Goal: Check status: Check status

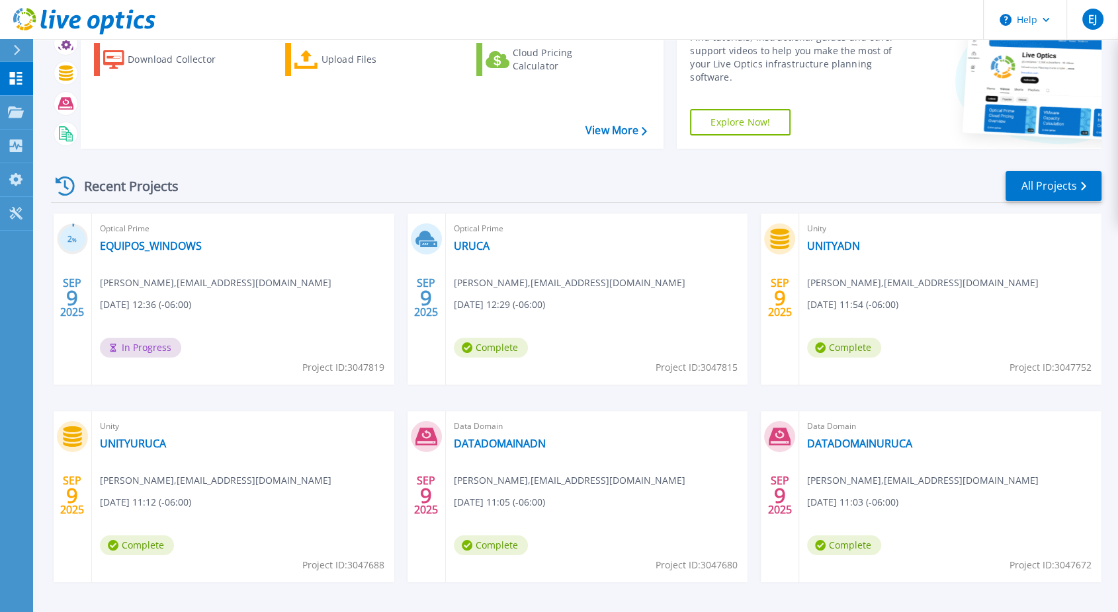
scroll to position [120, 0]
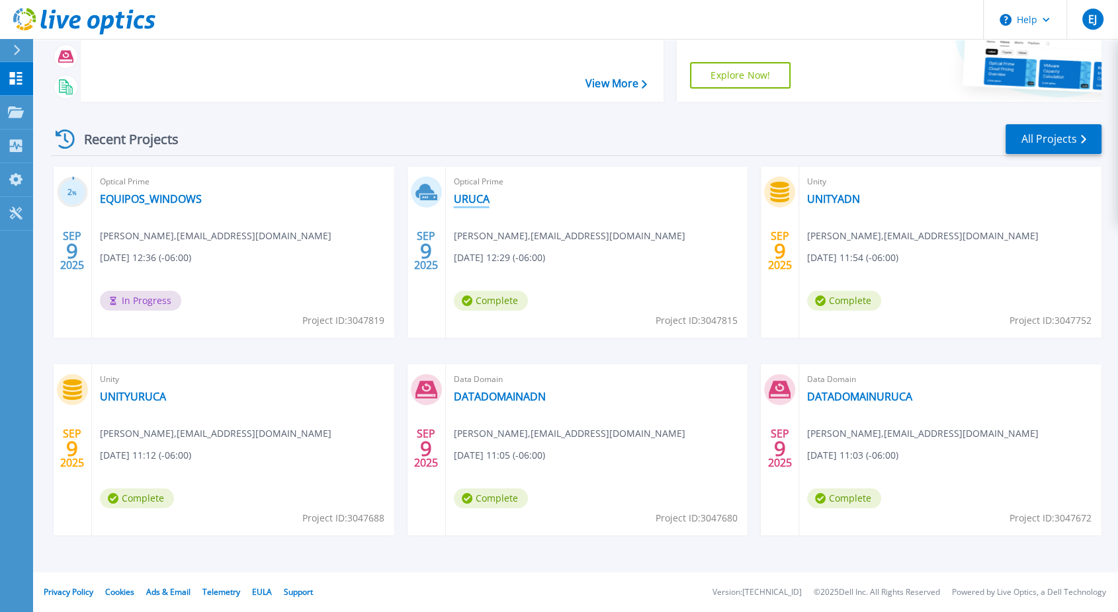
click at [464, 197] on link "URUCA" at bounding box center [472, 198] width 36 height 13
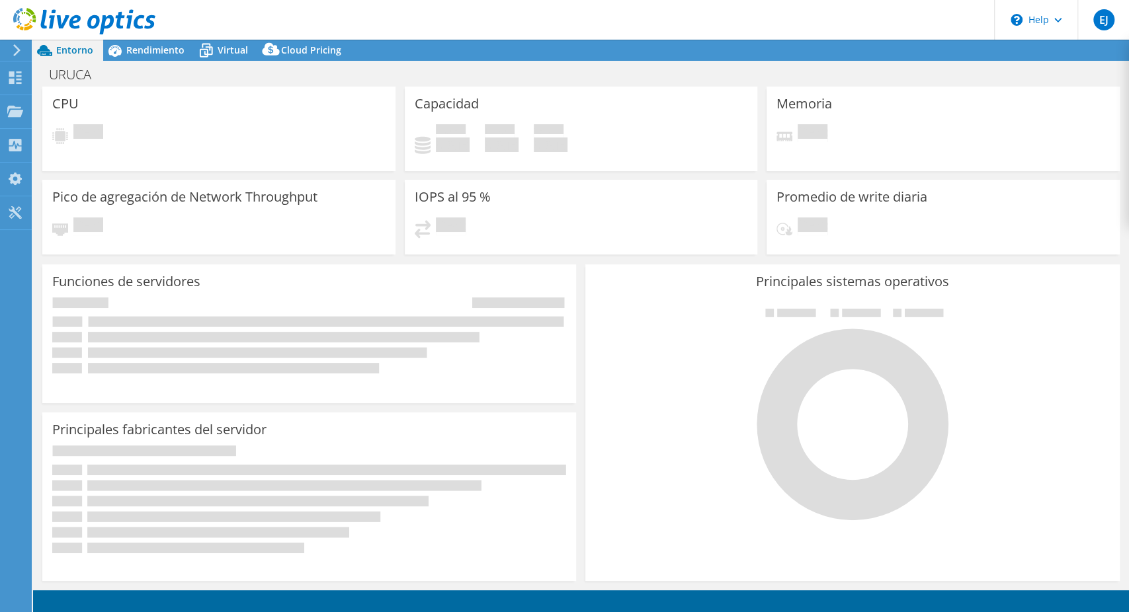
select select "USD"
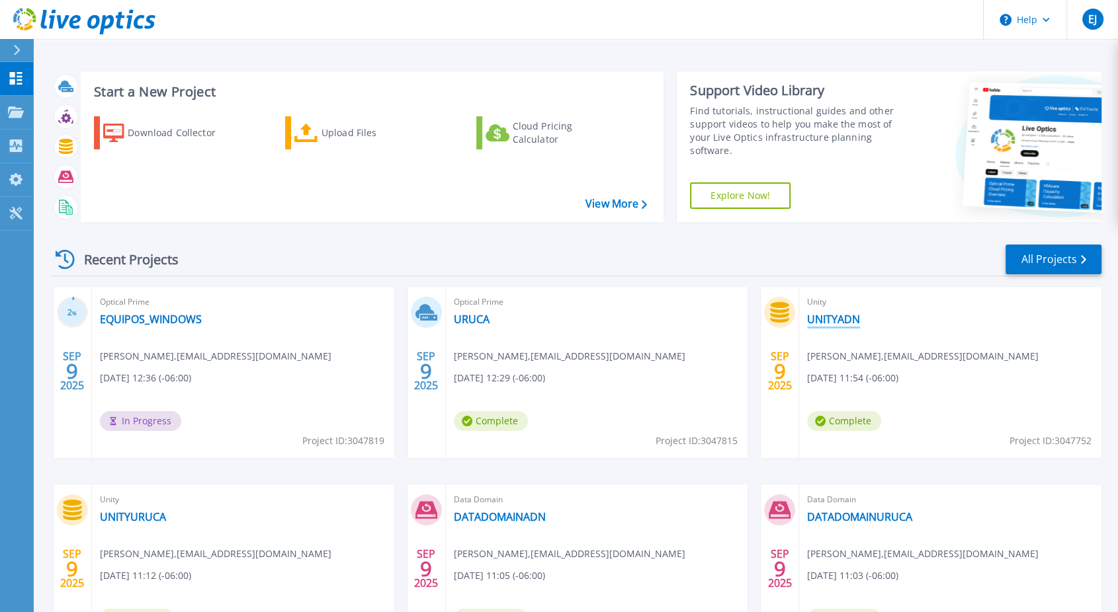
click at [834, 320] on link "UNITYADN" at bounding box center [833, 319] width 53 height 13
click at [126, 516] on link "UNITYURUCA" at bounding box center [133, 517] width 66 height 13
